Goal: Task Accomplishment & Management: Manage account settings

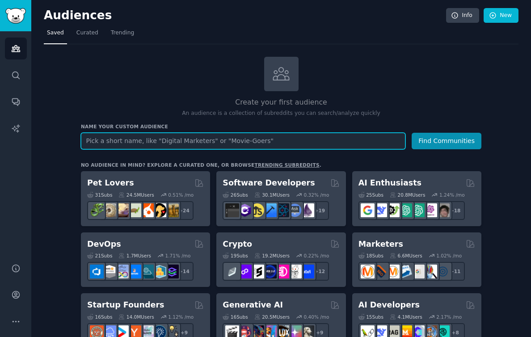
click at [181, 136] on input "text" at bounding box center [243, 141] width 324 height 17
click at [184, 141] on input "text" at bounding box center [243, 141] width 324 height 17
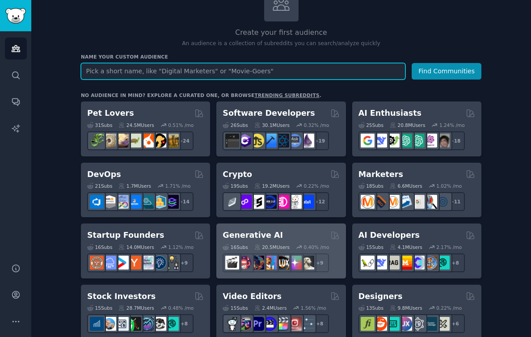
scroll to position [58, 0]
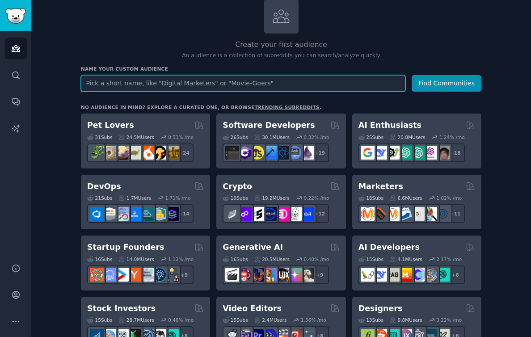
click at [264, 85] on input "text" at bounding box center [243, 83] width 324 height 17
type input "ai pickup"
click at [412, 75] on button "Find Communities" at bounding box center [447, 83] width 70 height 17
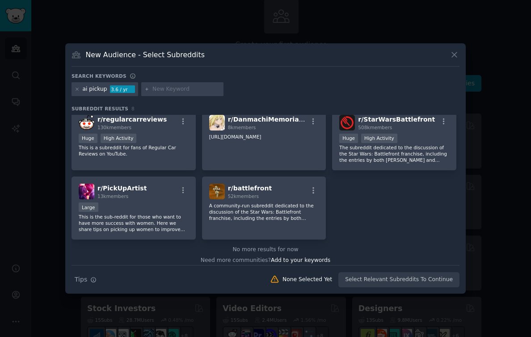
scroll to position [82, 0]
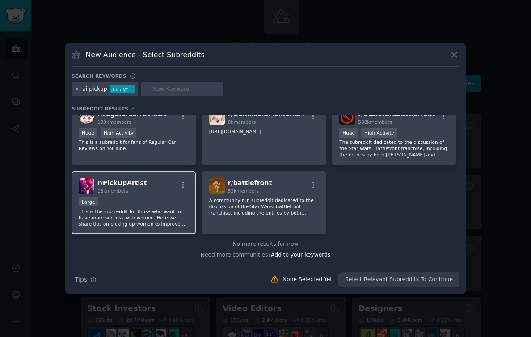
click at [151, 207] on div "Large" at bounding box center [134, 202] width 110 height 11
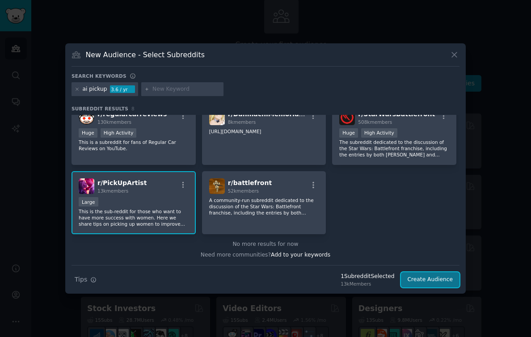
click at [419, 282] on button "Create Audience" at bounding box center [430, 279] width 59 height 15
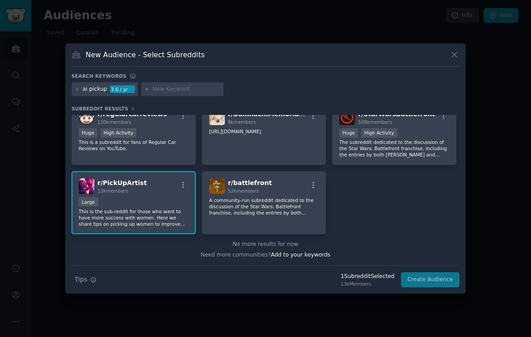
scroll to position [0, 0]
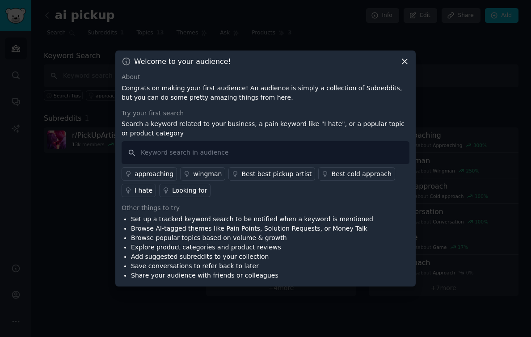
click at [206, 176] on div "wingman" at bounding box center [207, 173] width 29 height 9
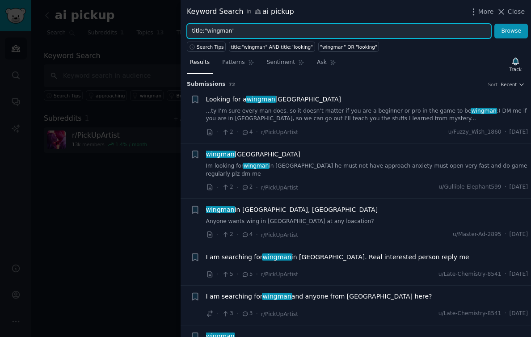
click at [228, 31] on input "title:"wingman"" at bounding box center [339, 31] width 304 height 15
click at [494, 24] on button "Browse" at bounding box center [511, 31] width 34 height 15
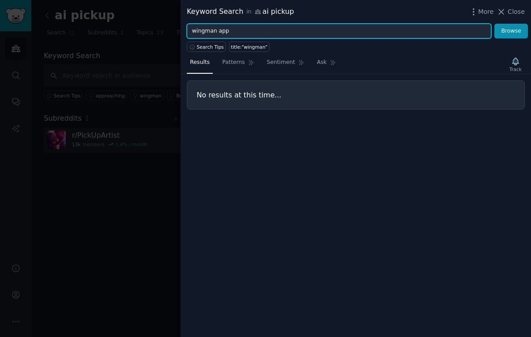
click at [494, 24] on button "Browse" at bounding box center [511, 31] width 34 height 15
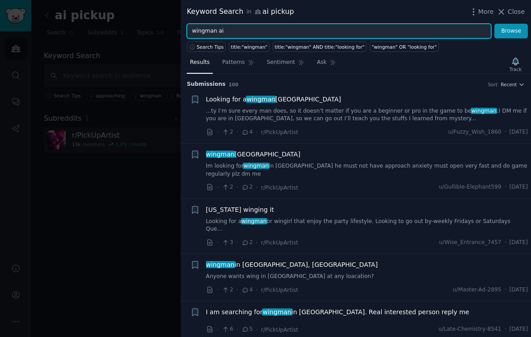
click at [494, 24] on button "Browse" at bounding box center [511, 31] width 34 height 15
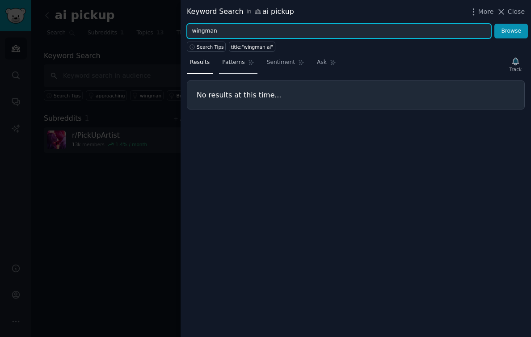
type input "wingman"
click at [494, 24] on button "Browse" at bounding box center [511, 31] width 34 height 15
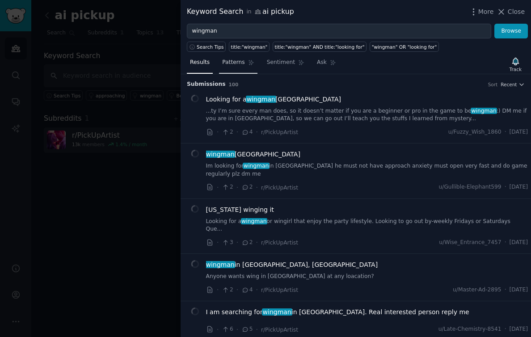
click at [227, 63] on span "Patterns" at bounding box center [233, 63] width 22 height 8
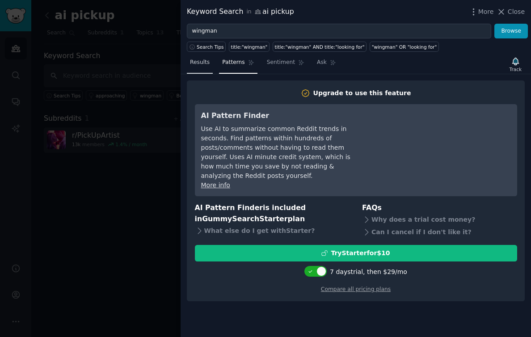
click at [205, 59] on span "Results" at bounding box center [200, 63] width 20 height 8
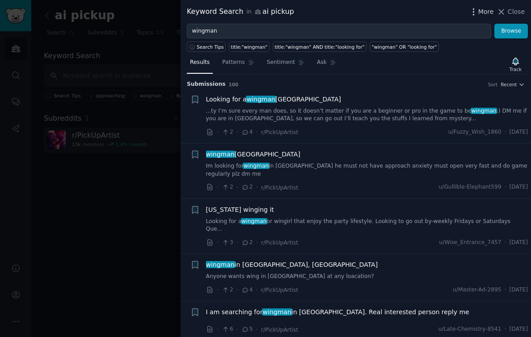
click at [477, 11] on icon "button" at bounding box center [473, 11] width 9 height 9
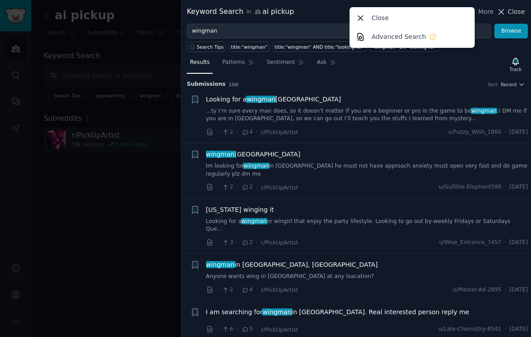
click at [512, 10] on span "Close" at bounding box center [516, 11] width 17 height 9
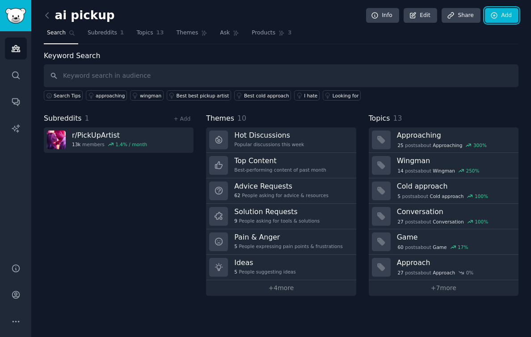
click at [512, 10] on link "Add" at bounding box center [502, 15] width 34 height 15
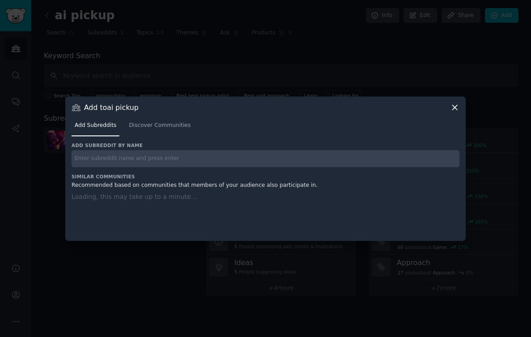
click at [357, 38] on div at bounding box center [265, 168] width 531 height 337
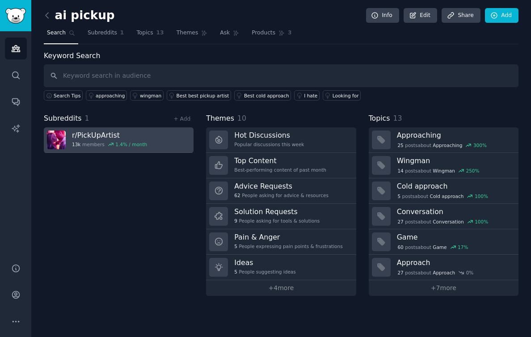
click at [133, 135] on h3 "r/ PickUpArtist" at bounding box center [109, 134] width 75 height 9
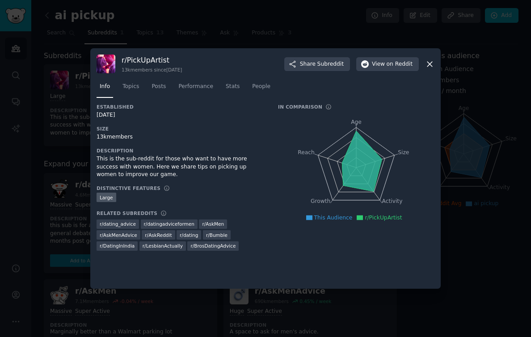
click at [413, 34] on div at bounding box center [265, 168] width 531 height 337
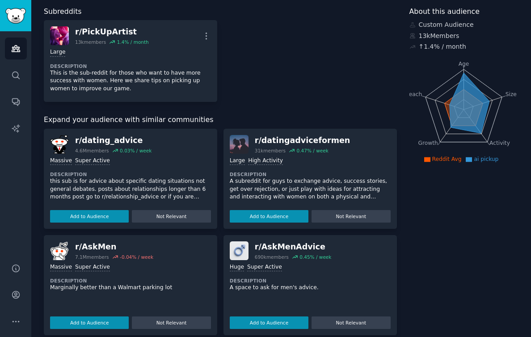
scroll to position [45, 0]
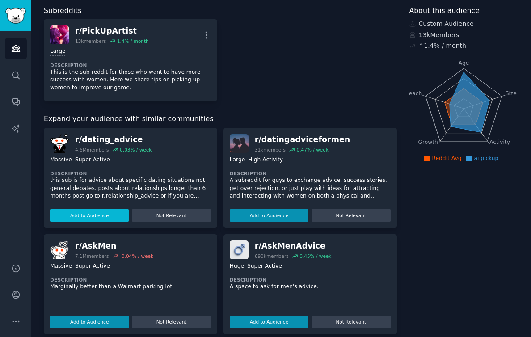
click at [102, 220] on button "Add to Audience" at bounding box center [89, 215] width 79 height 13
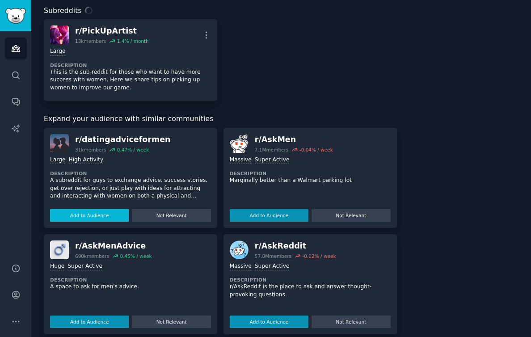
click at [102, 221] on button "Add to Audience" at bounding box center [89, 215] width 79 height 13
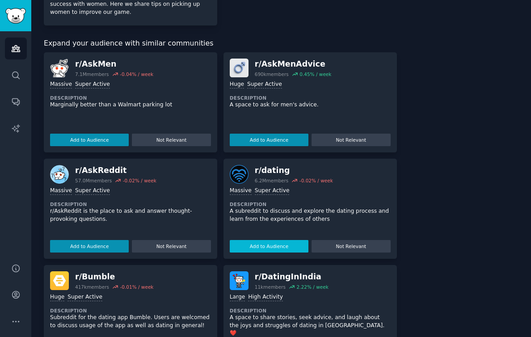
scroll to position [210, 0]
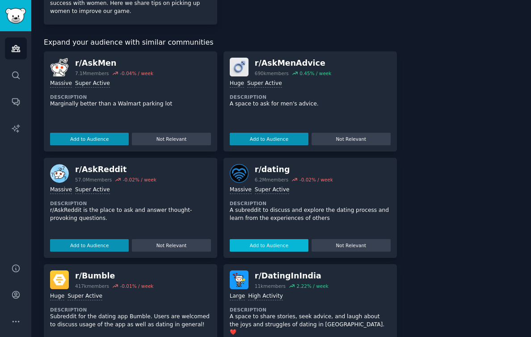
click at [267, 244] on button "Add to Audience" at bounding box center [269, 245] width 79 height 13
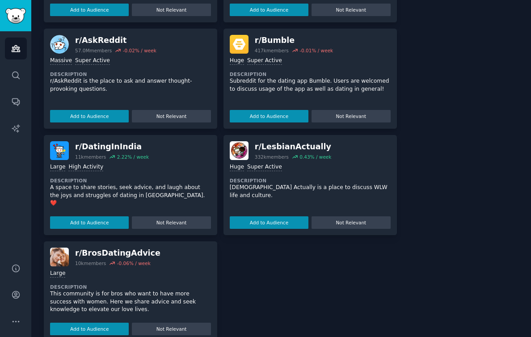
scroll to position [355, 0]
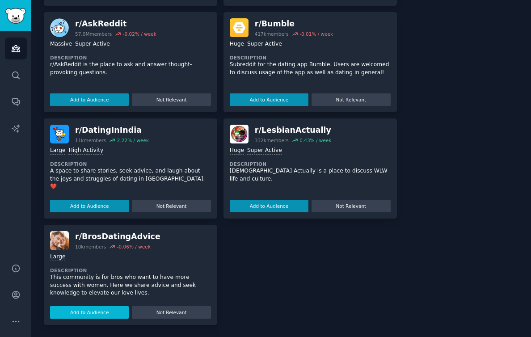
click at [92, 313] on button "Add to Audience" at bounding box center [89, 312] width 79 height 13
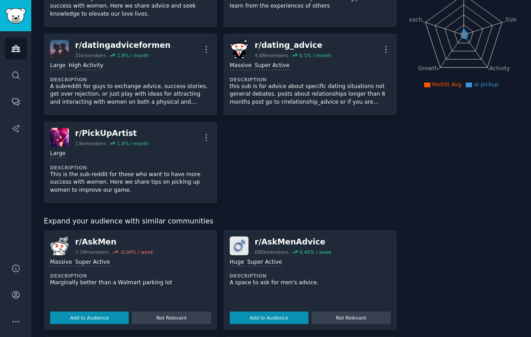
scroll to position [0, 0]
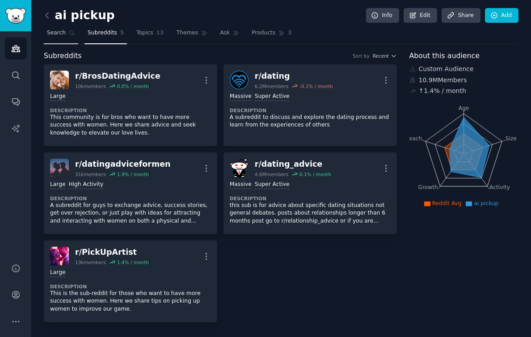
click at [52, 38] on link "Search" at bounding box center [61, 35] width 34 height 18
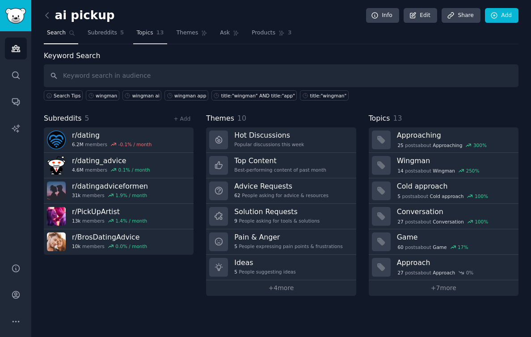
click at [144, 37] on span "Topics" at bounding box center [144, 33] width 17 height 8
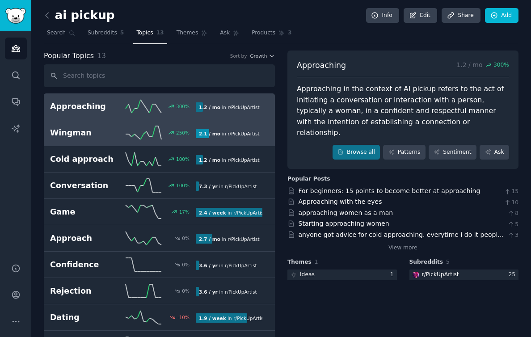
click at [101, 139] on div "Wingman 250 % 2.1 / mo in r/ PickUpArtist" at bounding box center [159, 132] width 219 height 13
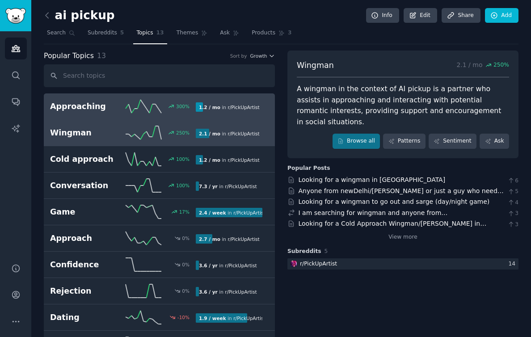
click at [70, 109] on h2 "Approaching" at bounding box center [86, 106] width 73 height 11
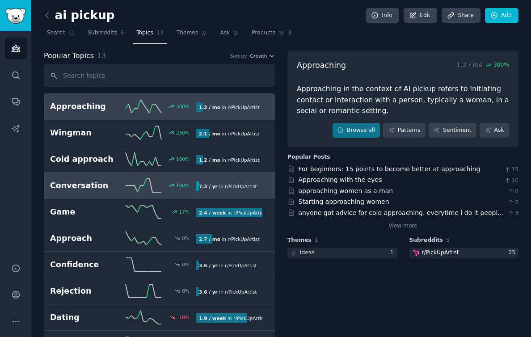
click at [94, 187] on h2 "Conversation" at bounding box center [86, 185] width 73 height 11
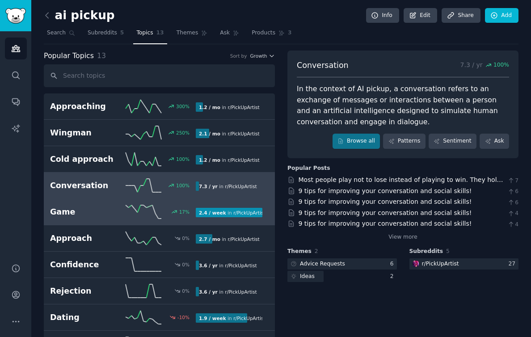
click at [79, 211] on h2 "Game" at bounding box center [86, 211] width 73 height 11
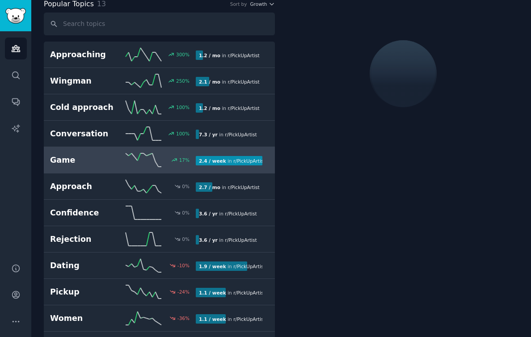
scroll to position [56, 0]
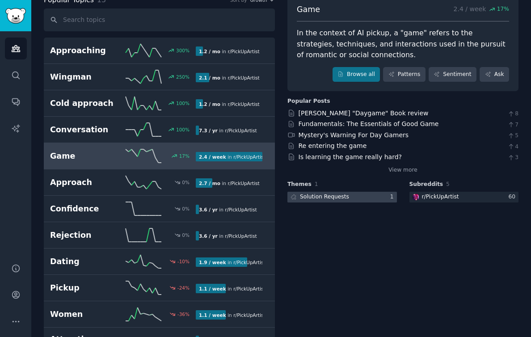
click at [332, 197] on div "Solution Requests" at bounding box center [324, 197] width 49 height 8
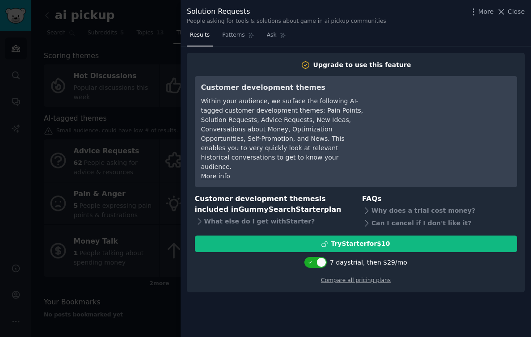
click at [118, 130] on div at bounding box center [265, 168] width 531 height 337
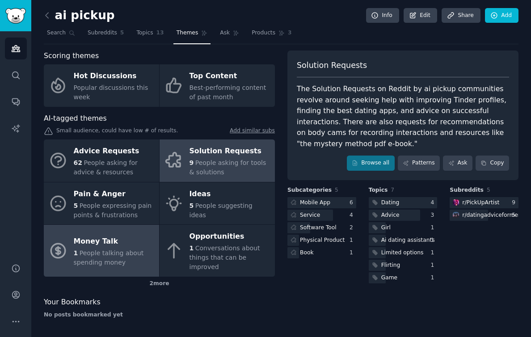
click at [130, 239] on div "Money Talk" at bounding box center [114, 241] width 81 height 14
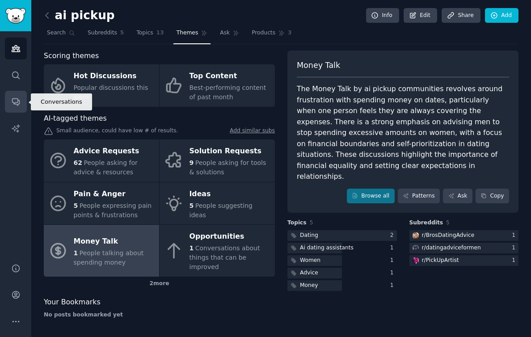
click at [14, 106] on icon "Sidebar" at bounding box center [15, 101] width 9 height 9
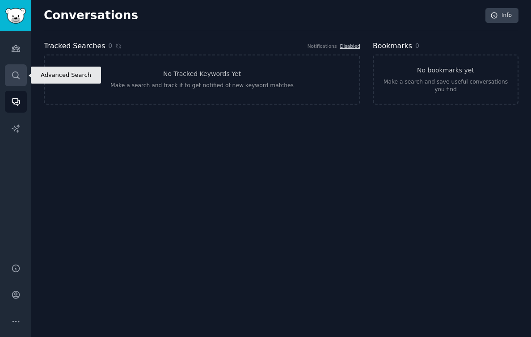
click at [20, 77] on icon "Sidebar" at bounding box center [15, 75] width 9 height 9
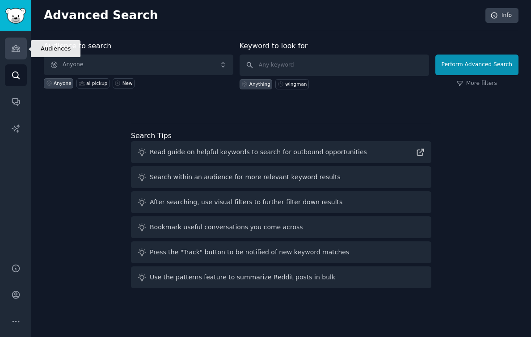
click at [16, 46] on icon "Sidebar" at bounding box center [16, 49] width 8 height 6
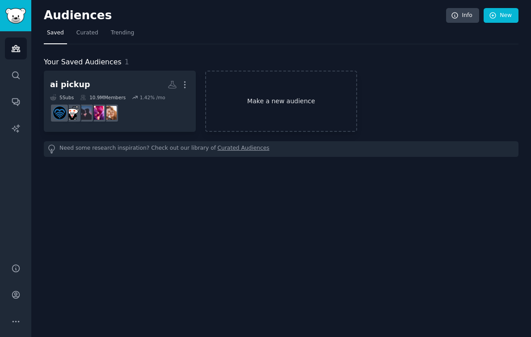
click at [258, 108] on link "Make a new audience" at bounding box center [281, 101] width 152 height 61
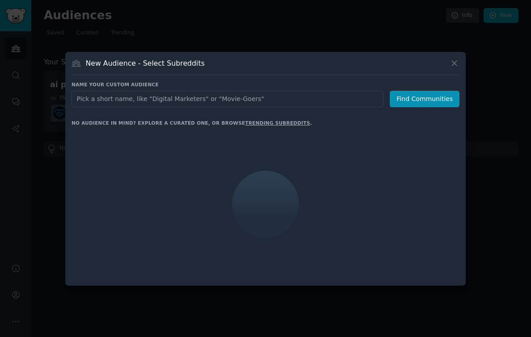
click at [318, 29] on div at bounding box center [265, 168] width 531 height 337
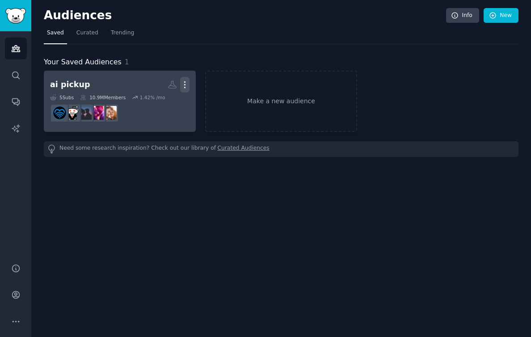
click at [186, 85] on icon "button" at bounding box center [184, 84] width 9 height 9
click at [76, 87] on div "ai pickup" at bounding box center [70, 84] width 40 height 11
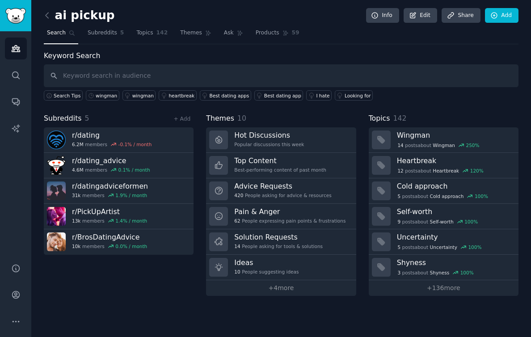
click at [83, 14] on h2 "ai pickup" at bounding box center [79, 15] width 71 height 14
click at [429, 13] on link "Edit" at bounding box center [421, 15] width 34 height 15
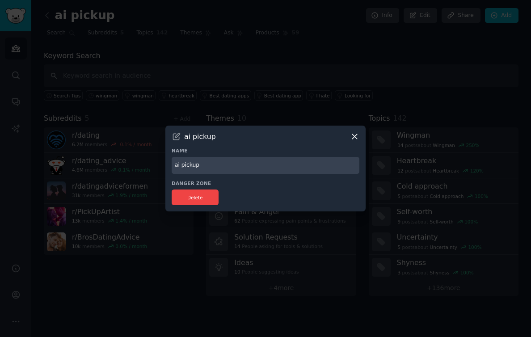
click at [181, 165] on input "ai pickup" at bounding box center [266, 165] width 188 height 17
type input "dating"
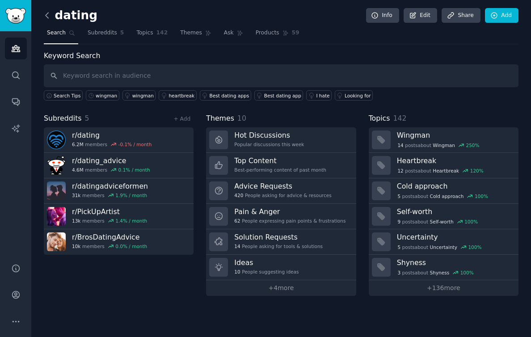
click at [49, 13] on icon at bounding box center [46, 15] width 9 height 9
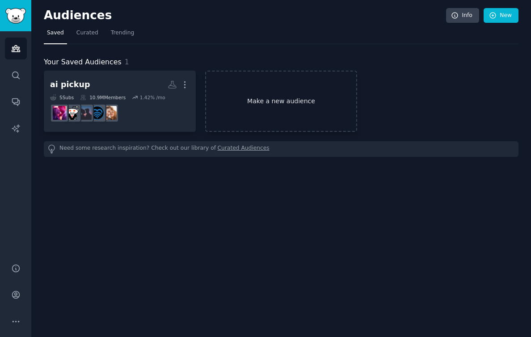
click at [247, 102] on link "Make a new audience" at bounding box center [281, 101] width 152 height 61
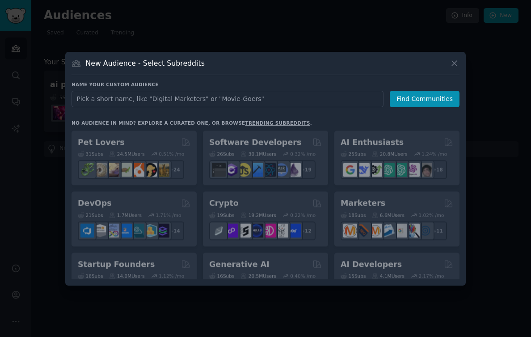
click at [253, 102] on input "text" at bounding box center [227, 99] width 312 height 17
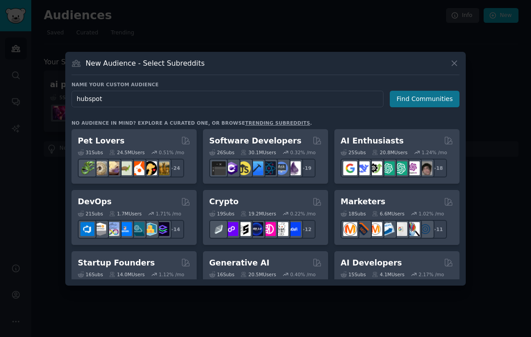
type input "hubspot"
click at [424, 106] on button "Find Communities" at bounding box center [425, 99] width 70 height 17
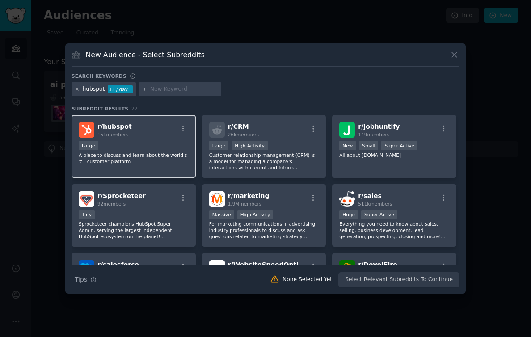
click at [134, 147] on div "Large" at bounding box center [134, 146] width 110 height 11
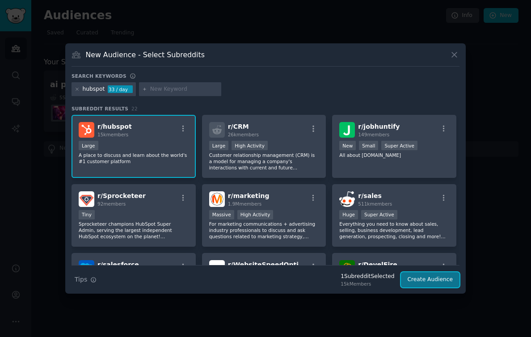
click at [424, 278] on button "Create Audience" at bounding box center [430, 279] width 59 height 15
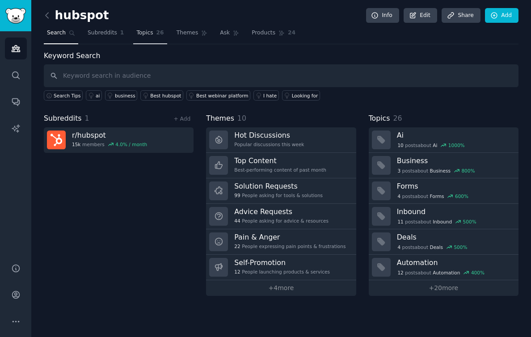
click at [146, 38] on link "Topics 26" at bounding box center [150, 35] width 34 height 18
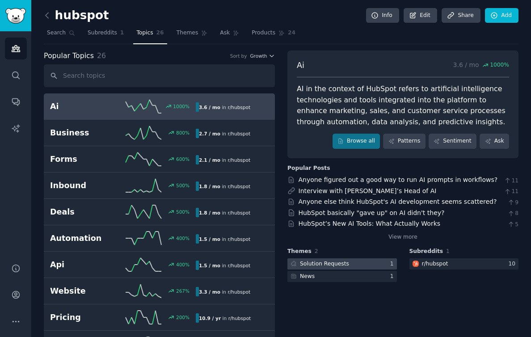
click at [330, 268] on div "Solution Requests" at bounding box center [318, 263] width 63 height 11
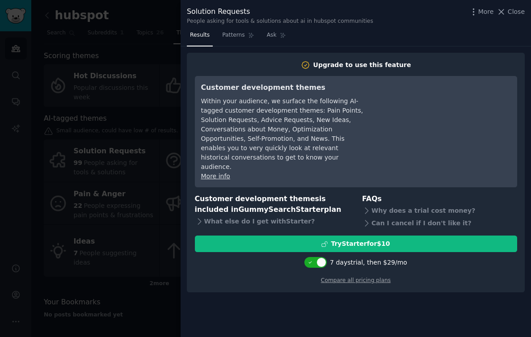
click at [90, 169] on div at bounding box center [265, 168] width 531 height 337
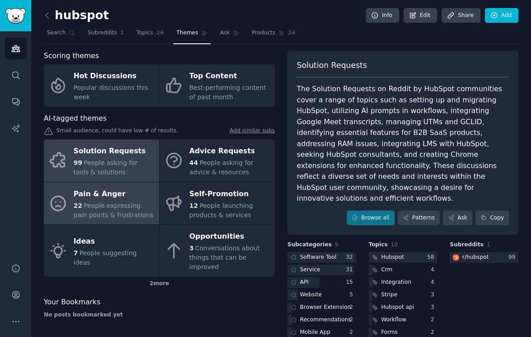
click at [110, 197] on div "Pain & Anger" at bounding box center [114, 194] width 81 height 14
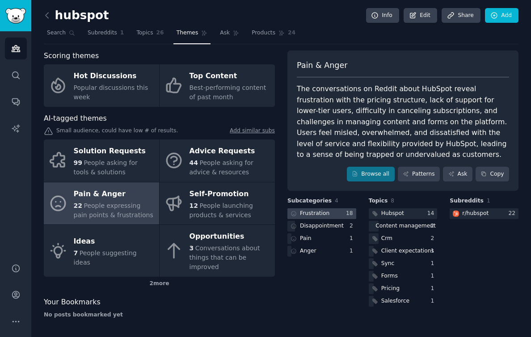
click at [328, 213] on div "Frustration" at bounding box center [309, 213] width 44 height 11
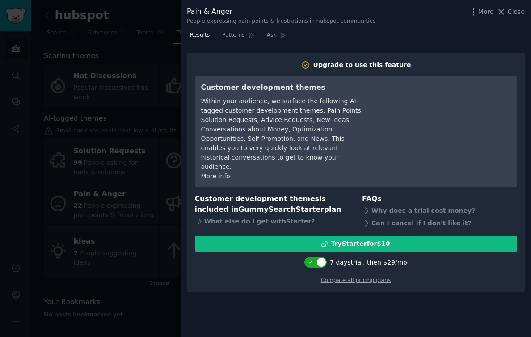
click at [130, 115] on div at bounding box center [265, 168] width 531 height 337
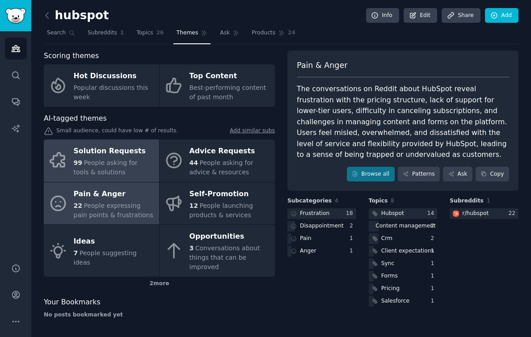
click at [104, 164] on span "People asking for tools & solutions" at bounding box center [106, 167] width 64 height 17
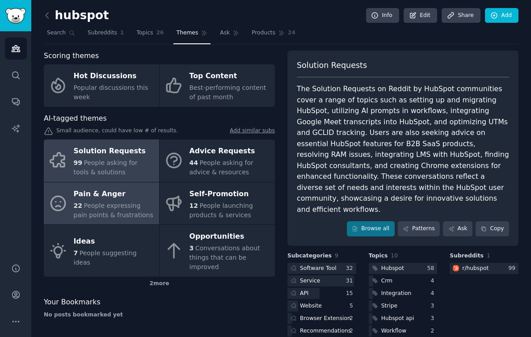
click at [83, 206] on span "People expressing pain points & frustrations" at bounding box center [114, 210] width 80 height 17
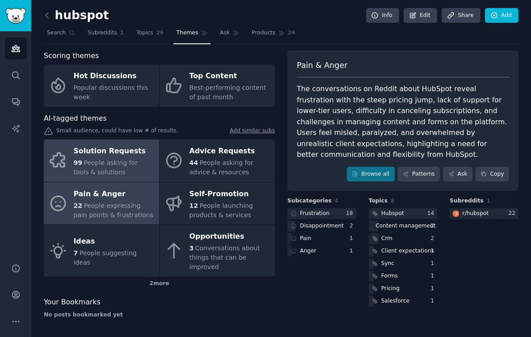
click at [136, 163] on span "People asking for tools & solutions" at bounding box center [106, 167] width 64 height 17
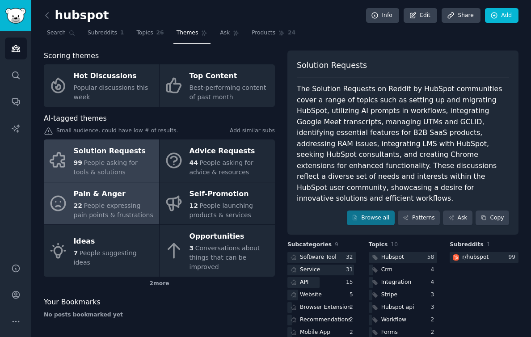
click at [125, 215] on span "People expressing pain points & frustrations" at bounding box center [114, 210] width 80 height 17
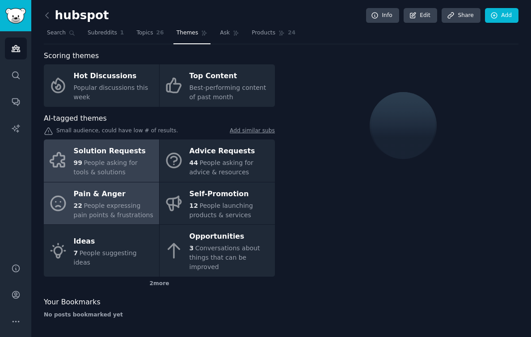
click at [118, 146] on div "Solution Requests" at bounding box center [114, 151] width 81 height 14
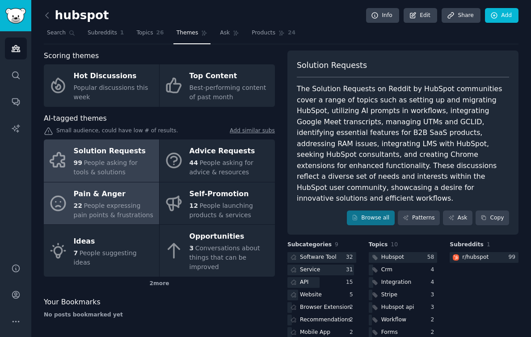
click at [89, 201] on div "22 People expressing pain points & frustrations" at bounding box center [114, 210] width 81 height 19
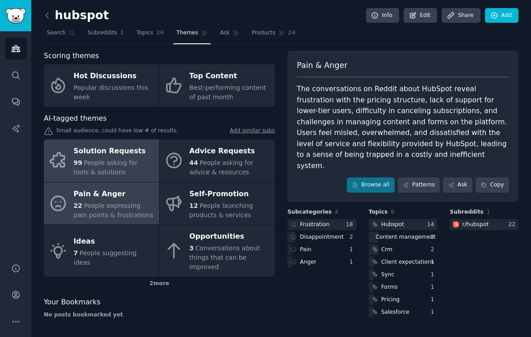
click at [115, 165] on span "People asking for tools & solutions" at bounding box center [106, 167] width 64 height 17
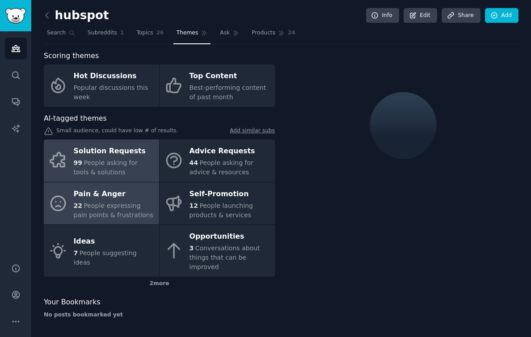
click at [113, 206] on span "People expressing pain points & frustrations" at bounding box center [114, 210] width 80 height 17
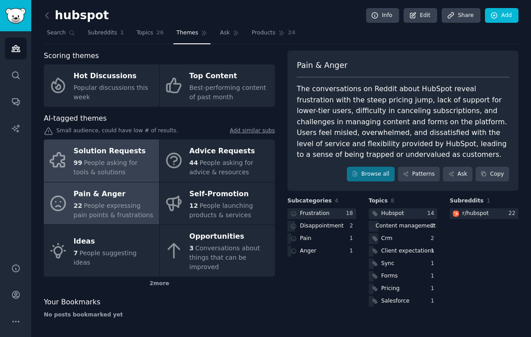
click at [80, 179] on link "Solution Requests 99 People asking for tools & solutions" at bounding box center [101, 160] width 115 height 42
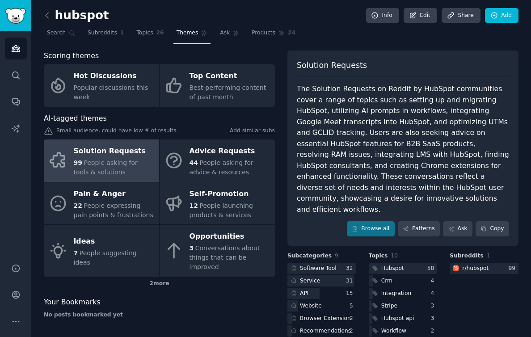
click at [59, 17] on h2 "hubspot" at bounding box center [76, 15] width 65 height 14
click at [47, 17] on icon at bounding box center [47, 15] width 3 height 5
